Goal: Complete application form

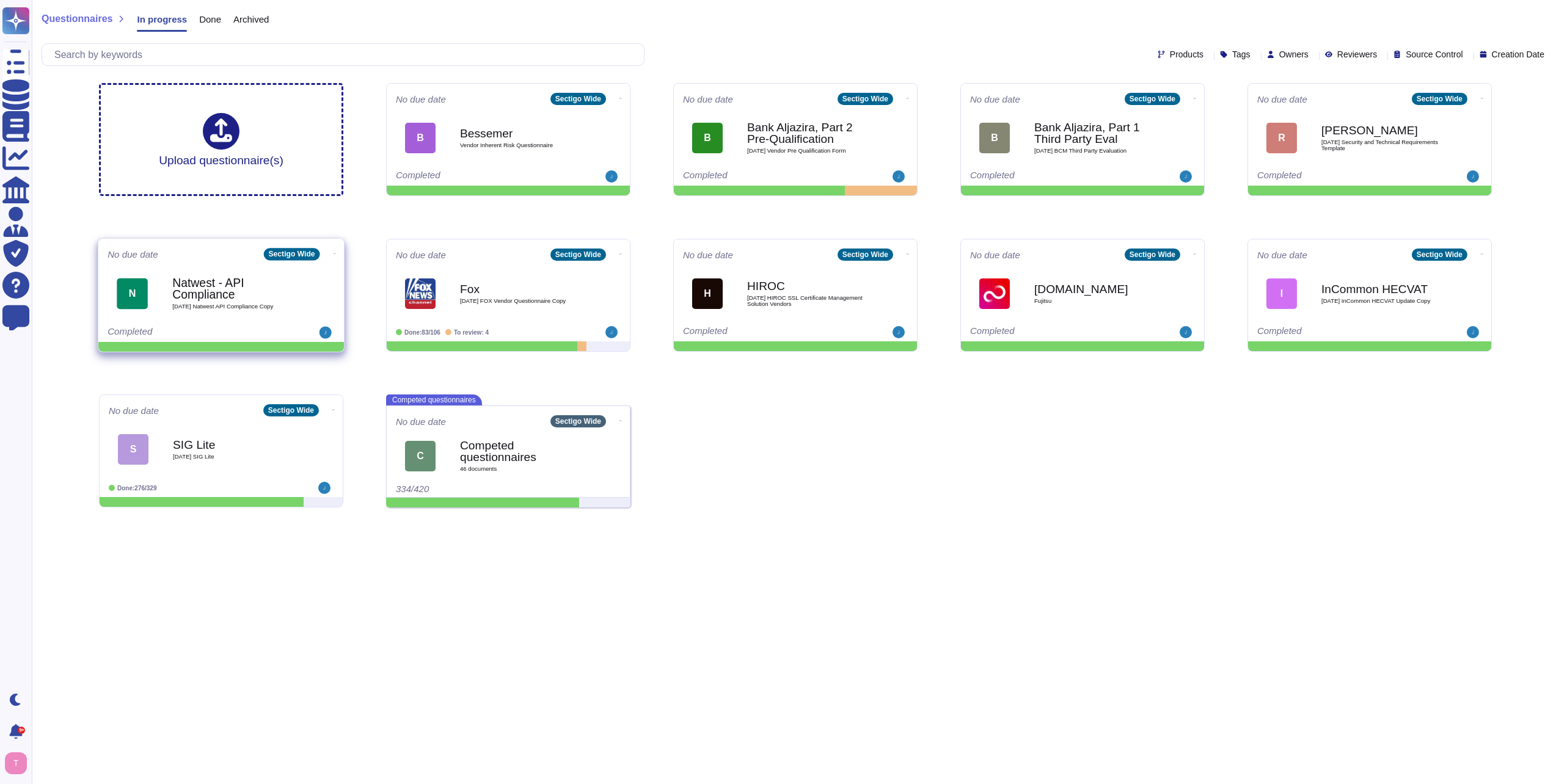
click at [195, 300] on b "Natwest - API Compliance" at bounding box center [234, 290] width 123 height 24
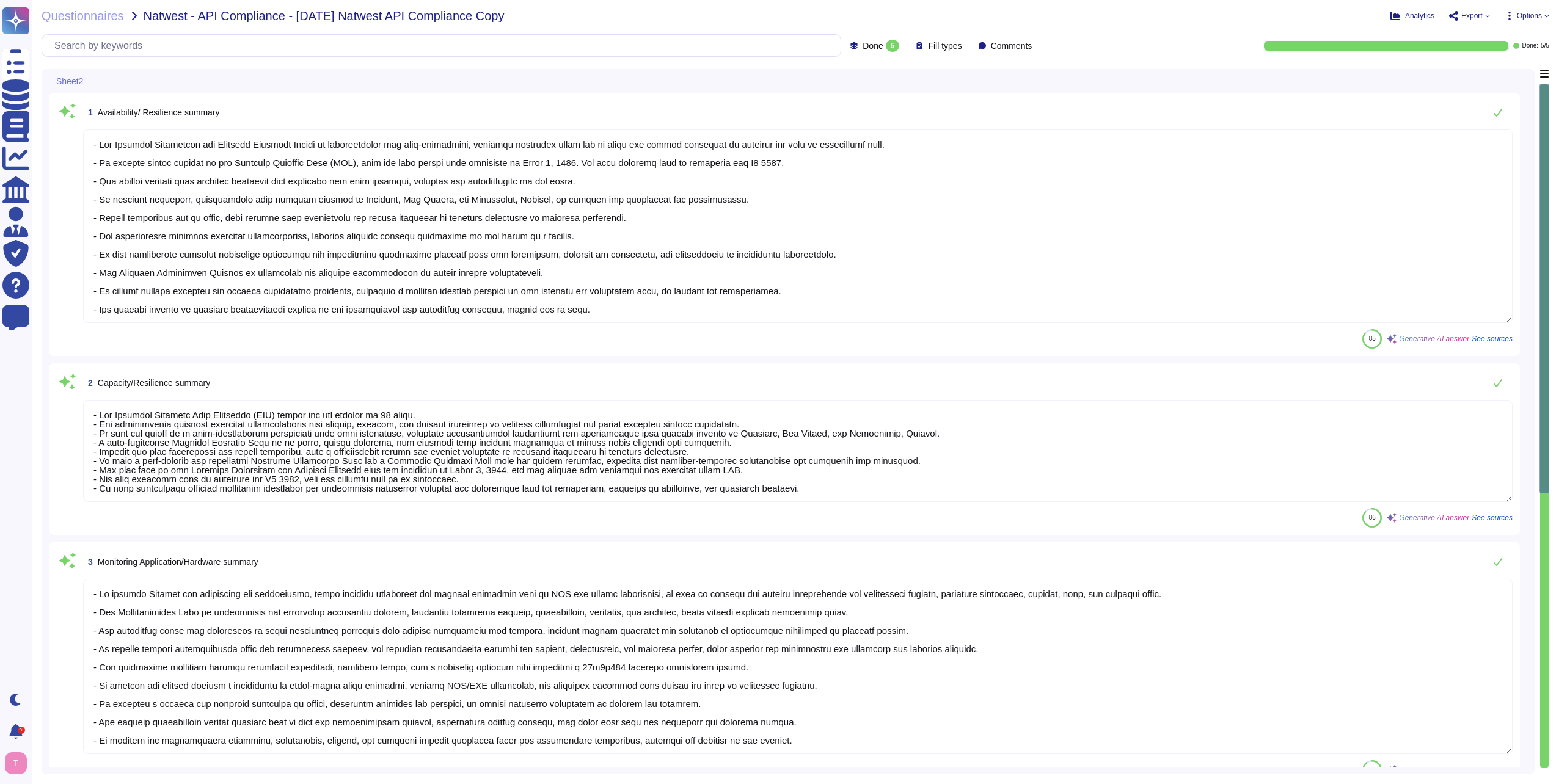
type textarea "- Our Business Continuity and Disaster Recovery Policy is comprehensive and wel…"
type textarea "- The Disaster Recovery Time Objective (RTO) target for the service is 12 hours…"
type textarea "- We utilize Grafana for monitoring our environment, which includes monitoring …"
type textarea "- Our Disaster Recovery Plan is well-documented and tested annually, designed t…"
type textarea "Sectigo has developed a comprehensive backup and restore procedure that enables…"
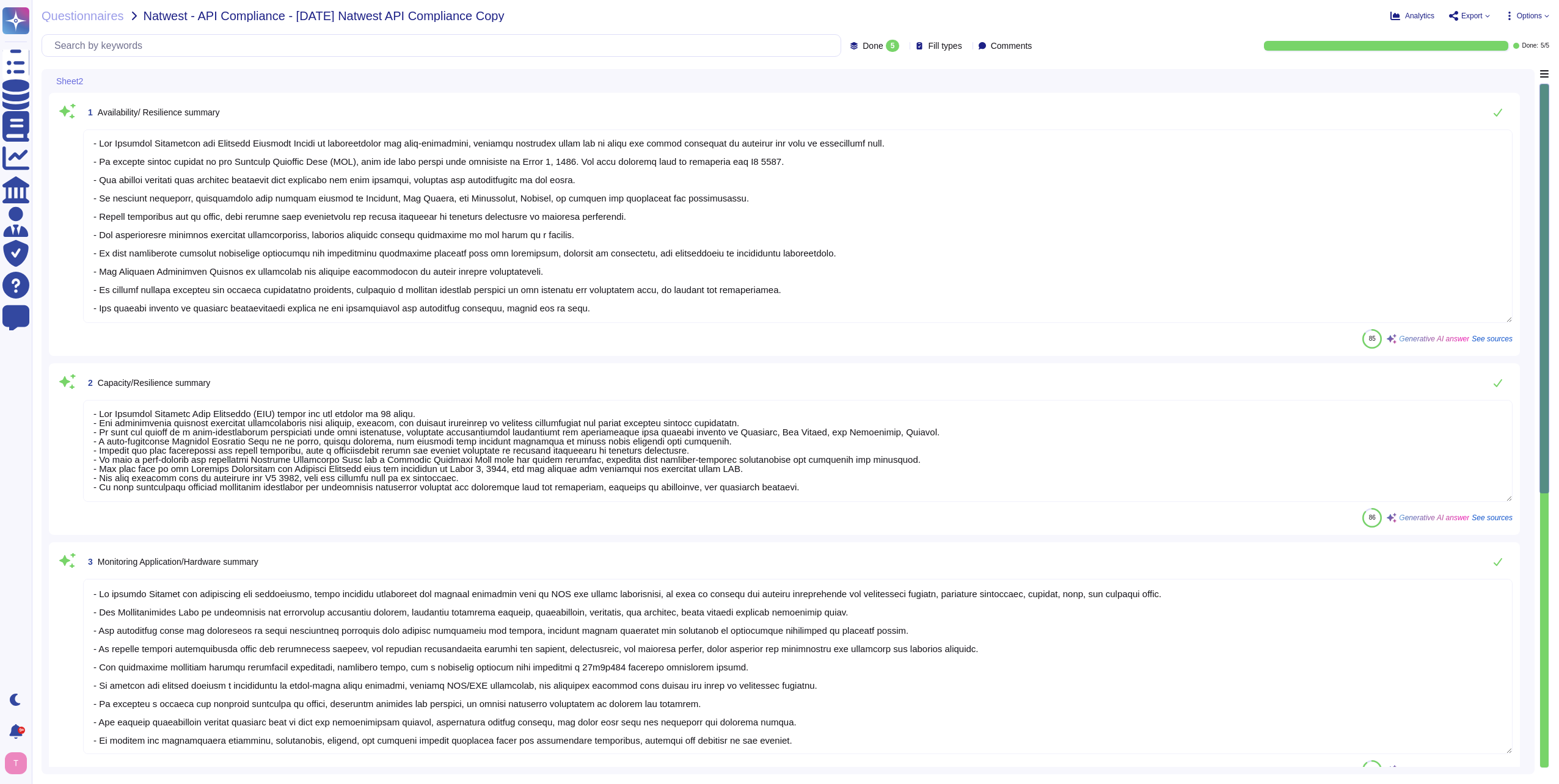
scroll to position [1, 0]
drag, startPoint x: 1544, startPoint y: 342, endPoint x: 1545, endPoint y: 475, distance: 133.0
click at [1545, 475] on div at bounding box center [1544, 289] width 9 height 410
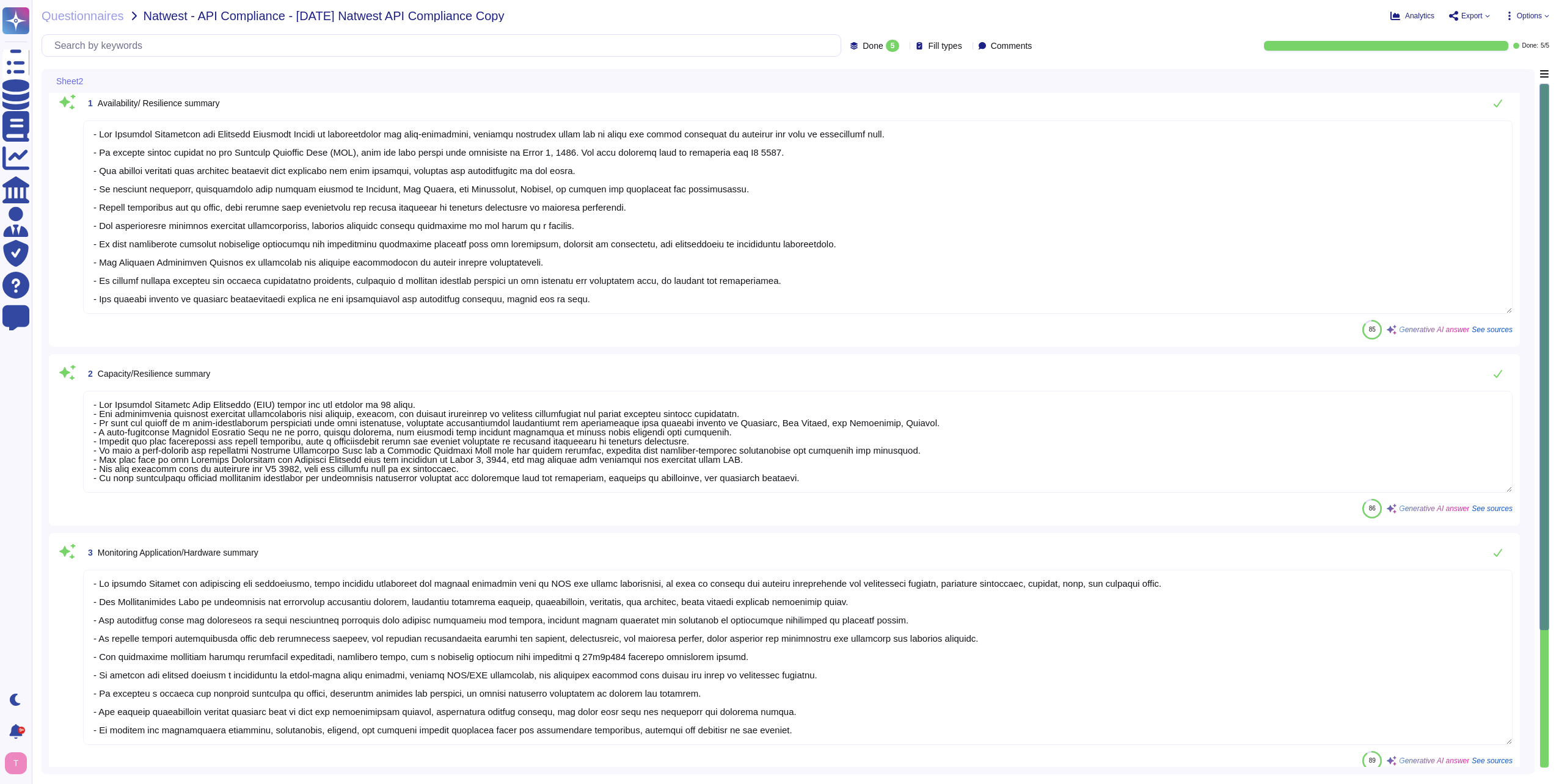
scroll to position [0, 0]
